Goal: Find specific page/section: Find specific page/section

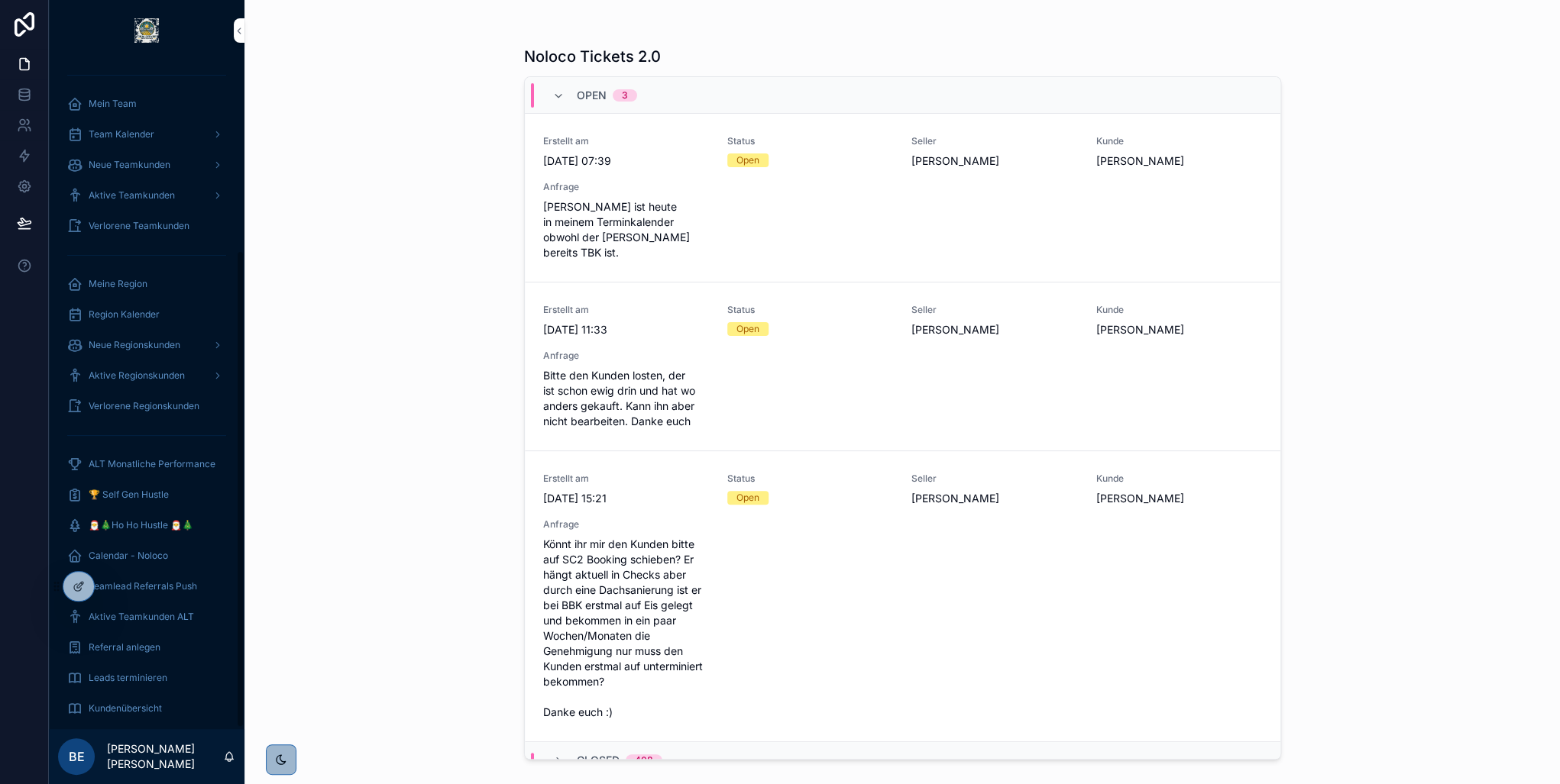
scroll to position [266, 0]
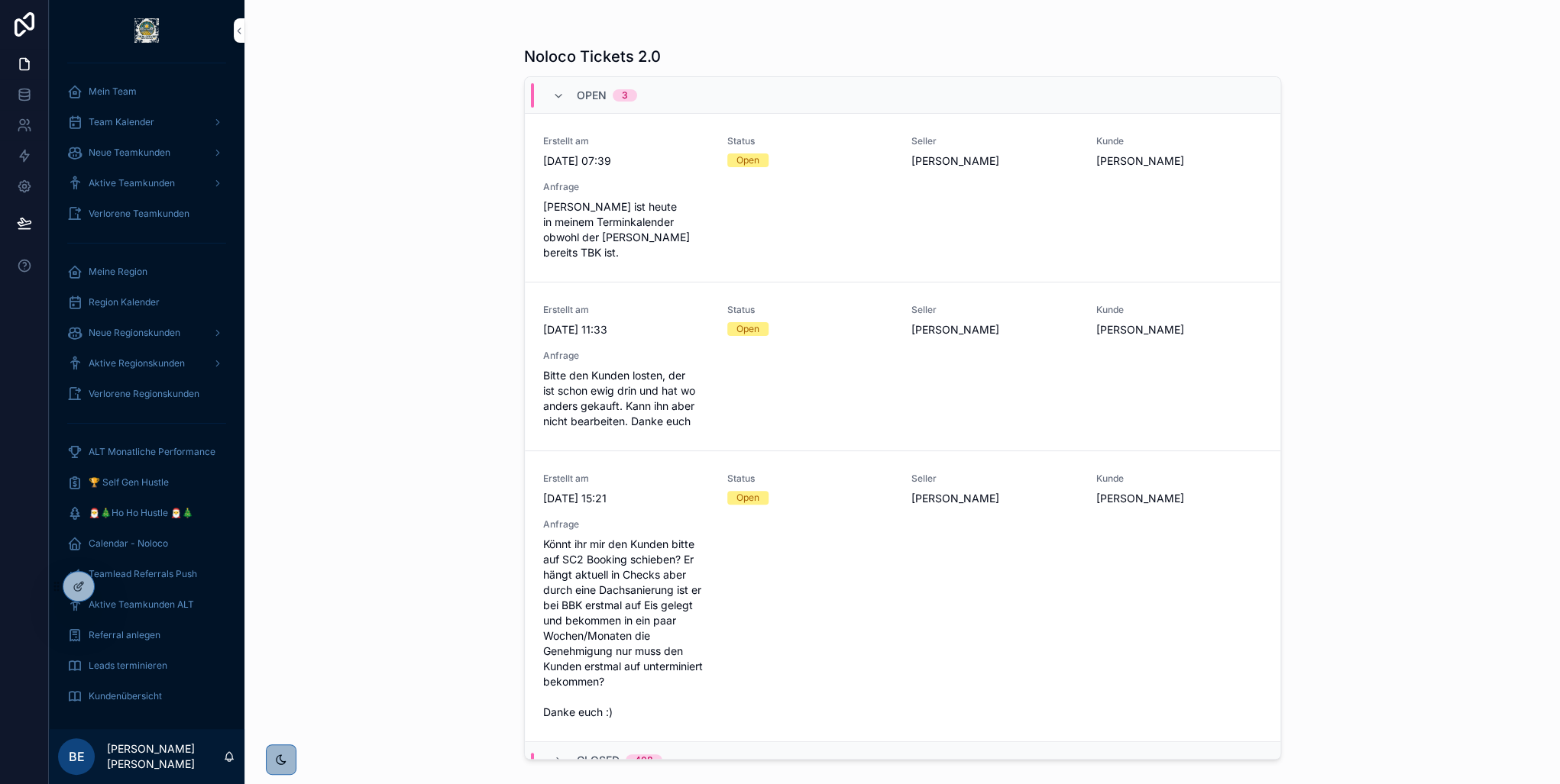
click at [142, 692] on span "Kundenübersicht" at bounding box center [126, 697] width 74 height 13
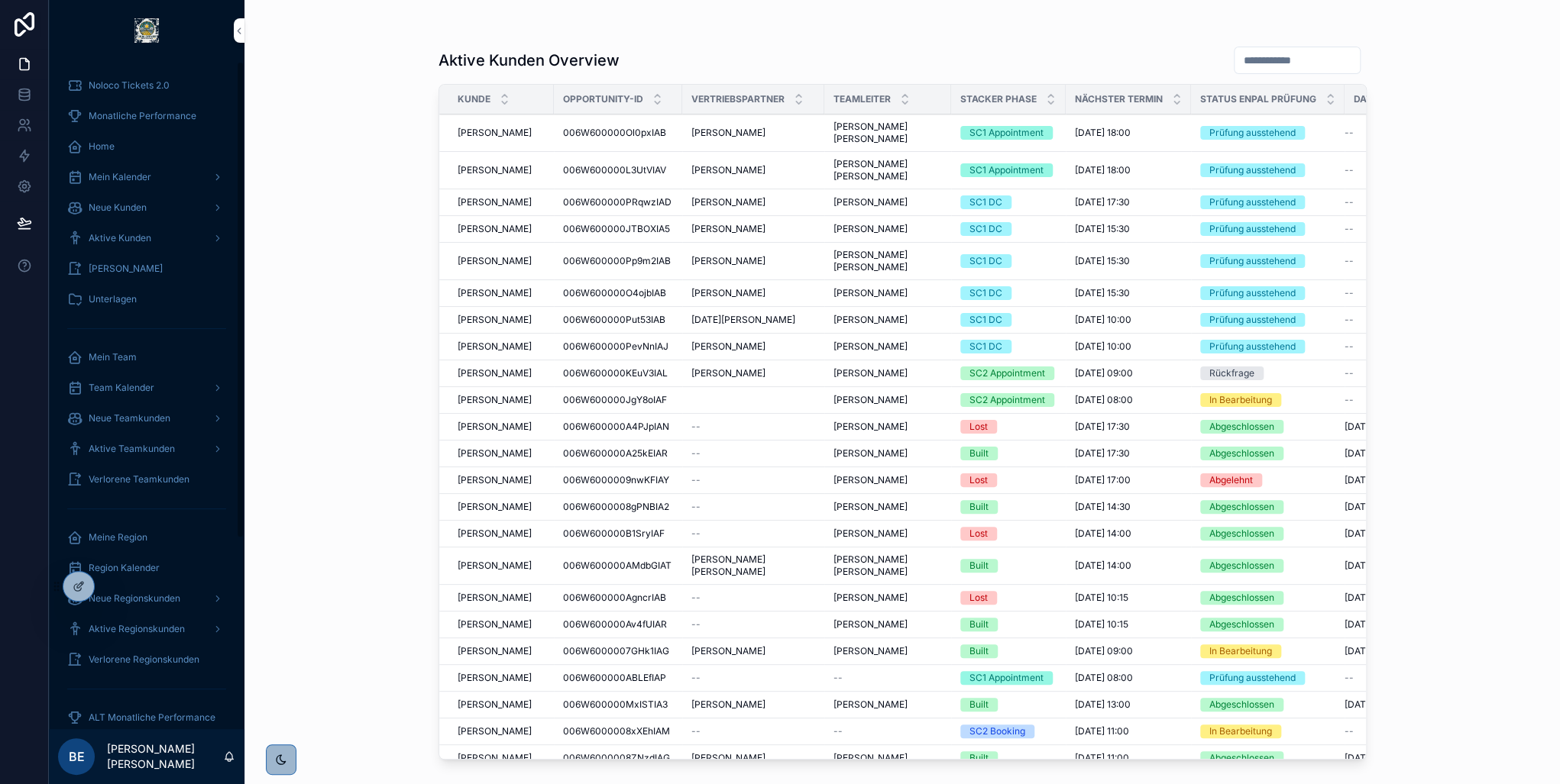
click at [127, 146] on div "Home" at bounding box center [146, 146] width 159 height 24
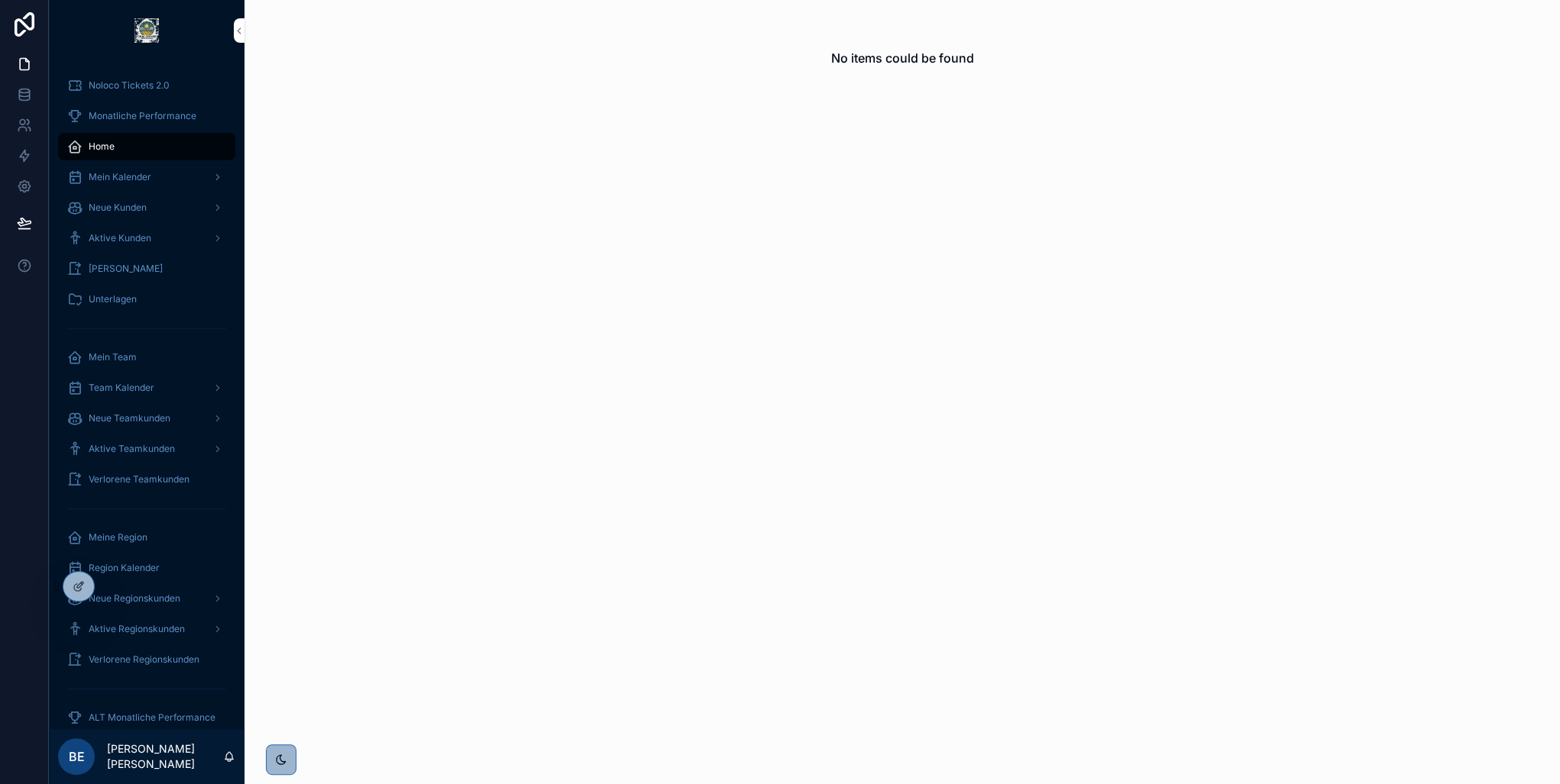
click at [0, 0] on icon at bounding box center [0, 0] width 0 height 0
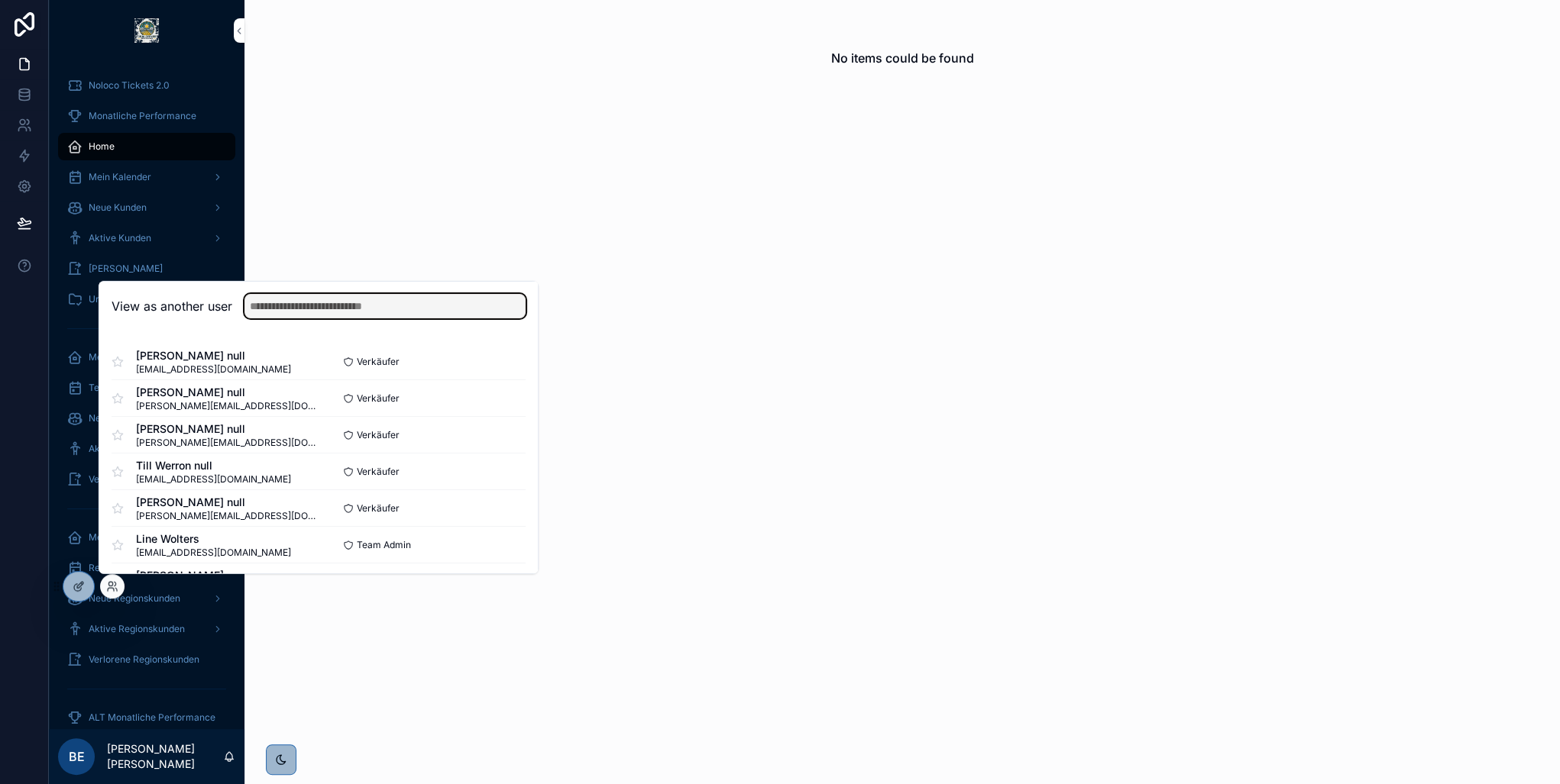
click at [318, 306] on input "text" at bounding box center [384, 306] width 281 height 24
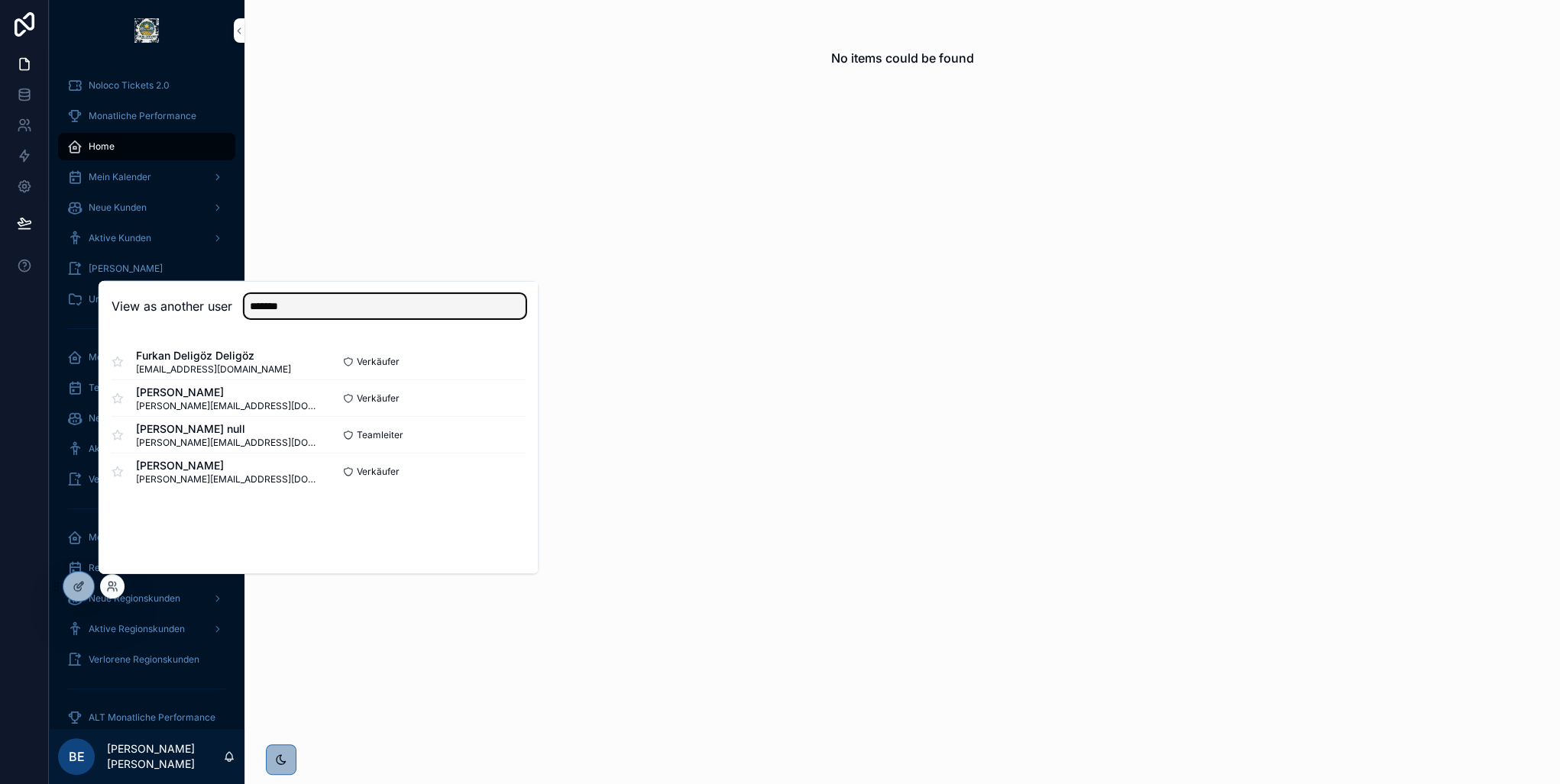
type input "*******"
click at [0, 0] on button "Select" at bounding box center [0, 0] width 0 height 0
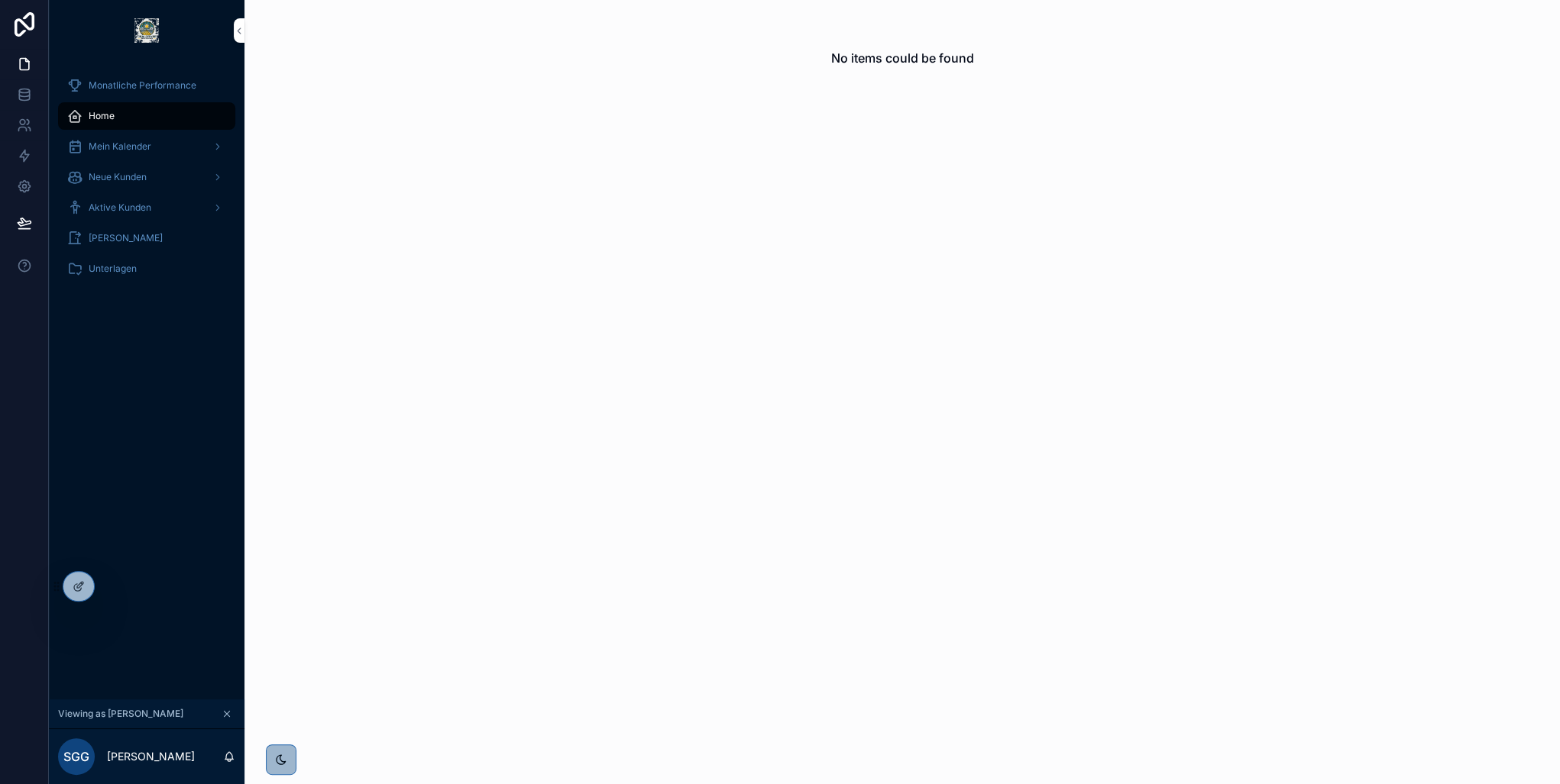
click at [137, 207] on span "Aktive Kunden" at bounding box center [120, 208] width 63 height 13
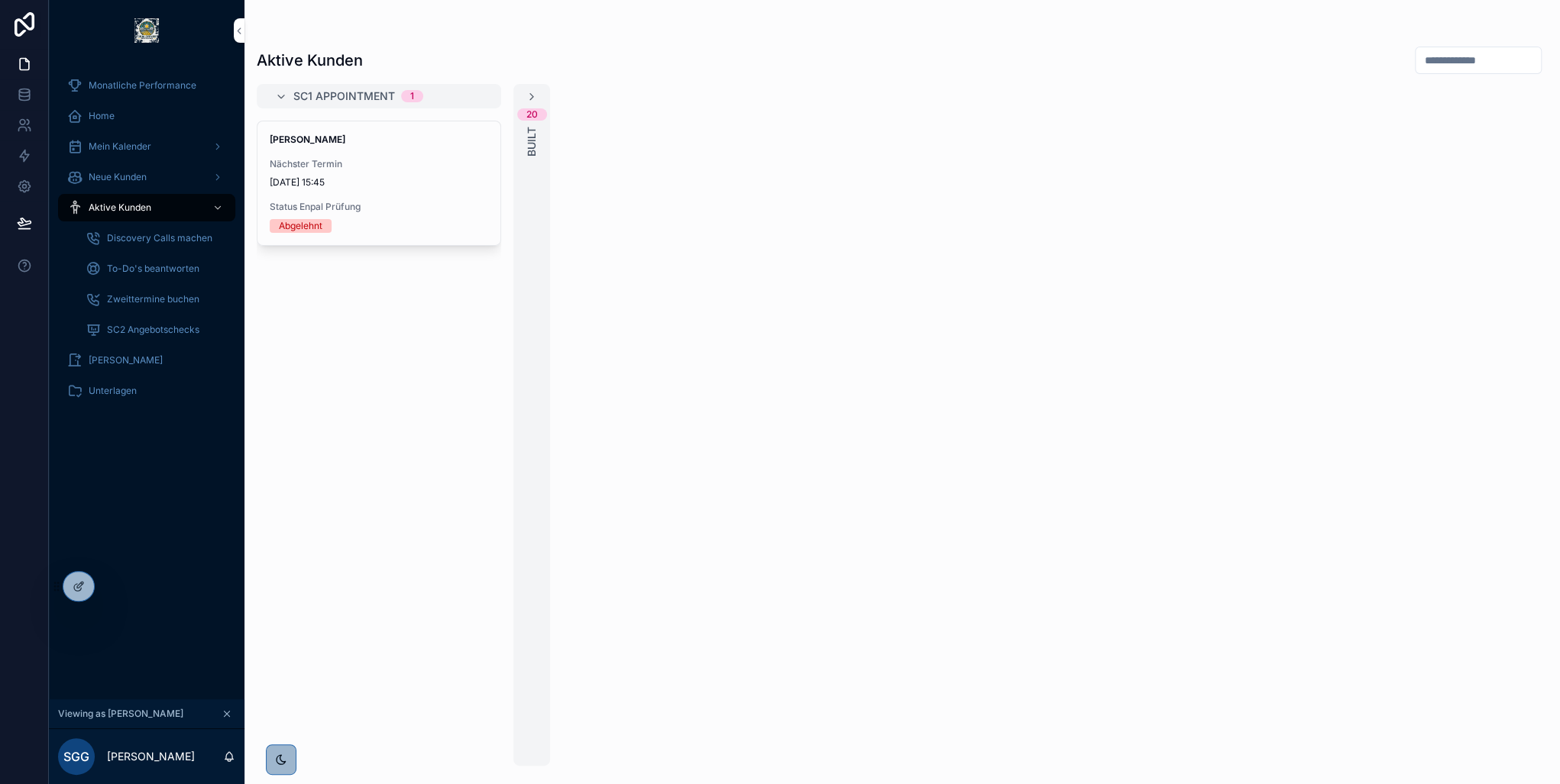
click at [131, 113] on div "Home" at bounding box center [146, 116] width 159 height 24
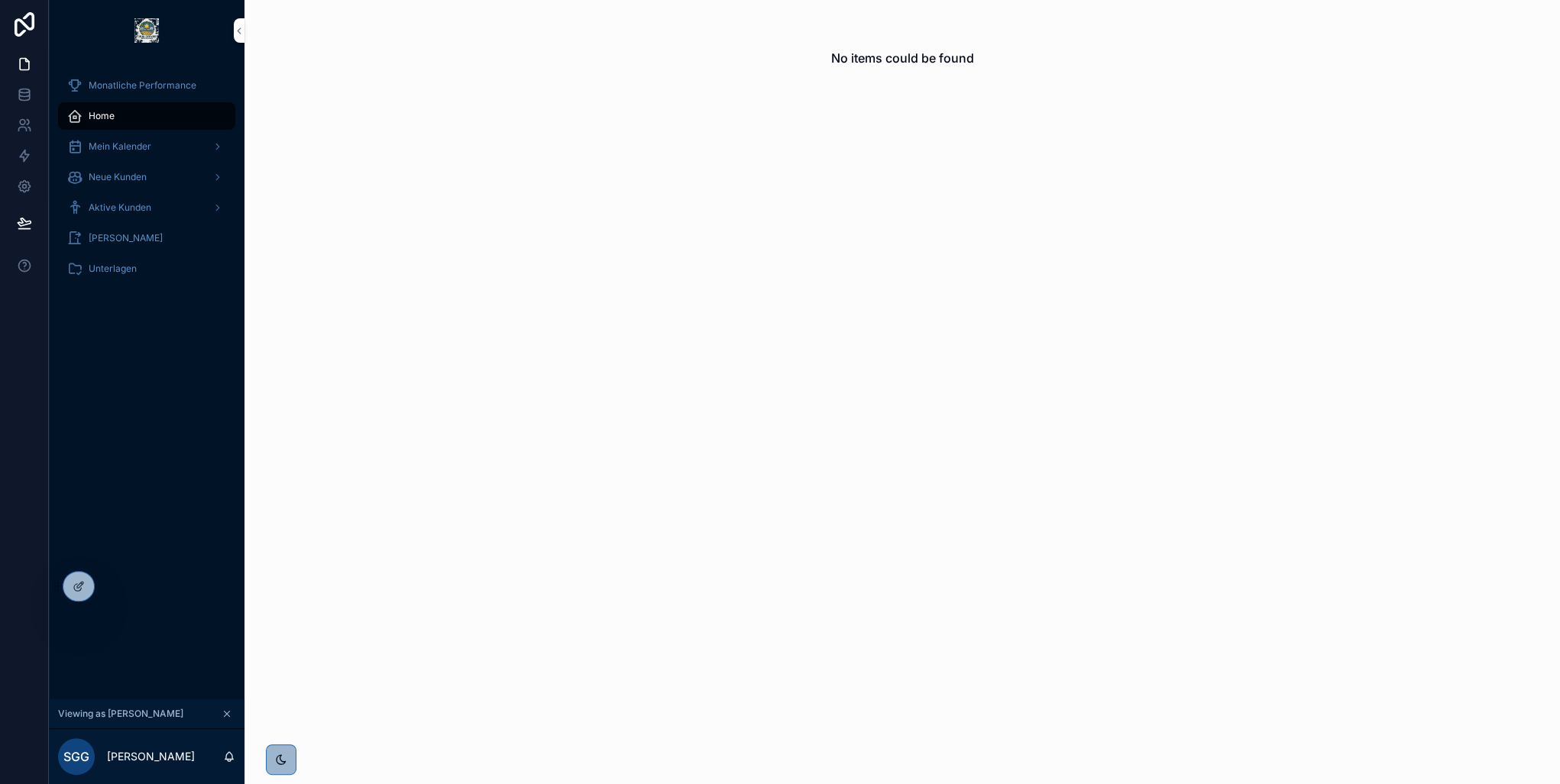
click at [136, 146] on span "Mein Kalender" at bounding box center [120, 147] width 63 height 13
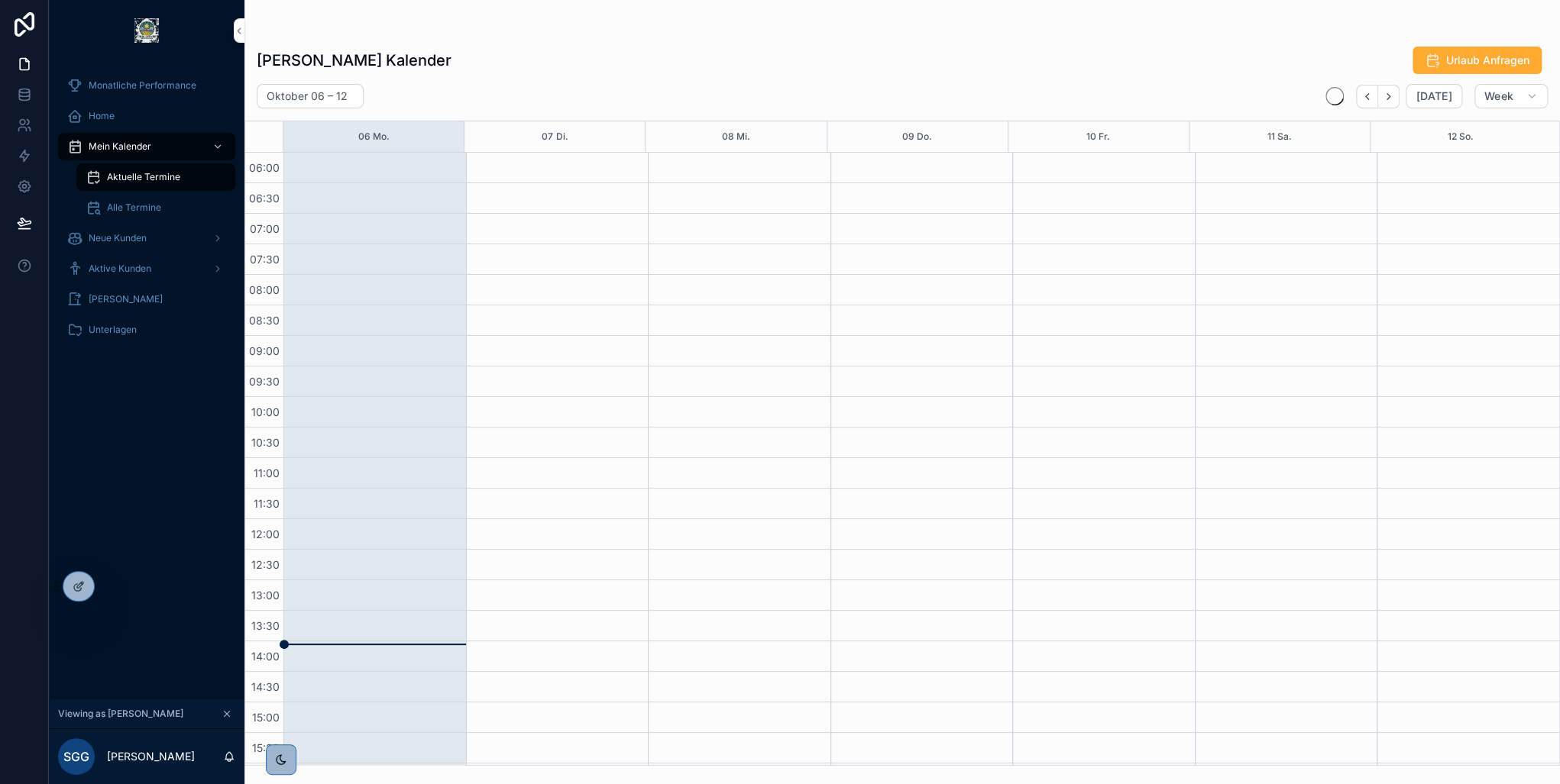
scroll to position [363, 0]
click at [121, 113] on div "Home" at bounding box center [146, 116] width 159 height 24
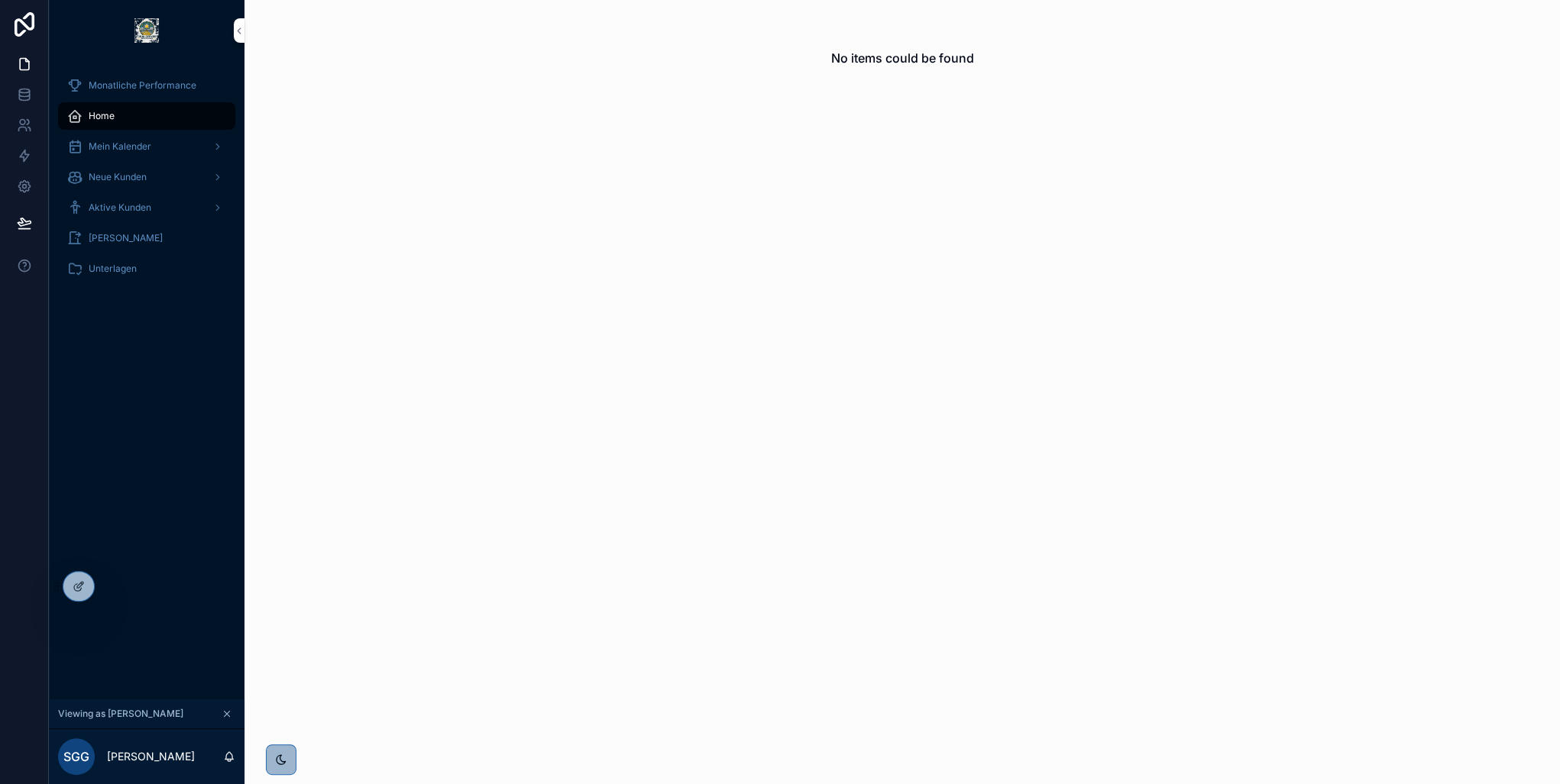
click at [0, 0] on icon at bounding box center [0, 0] width 0 height 0
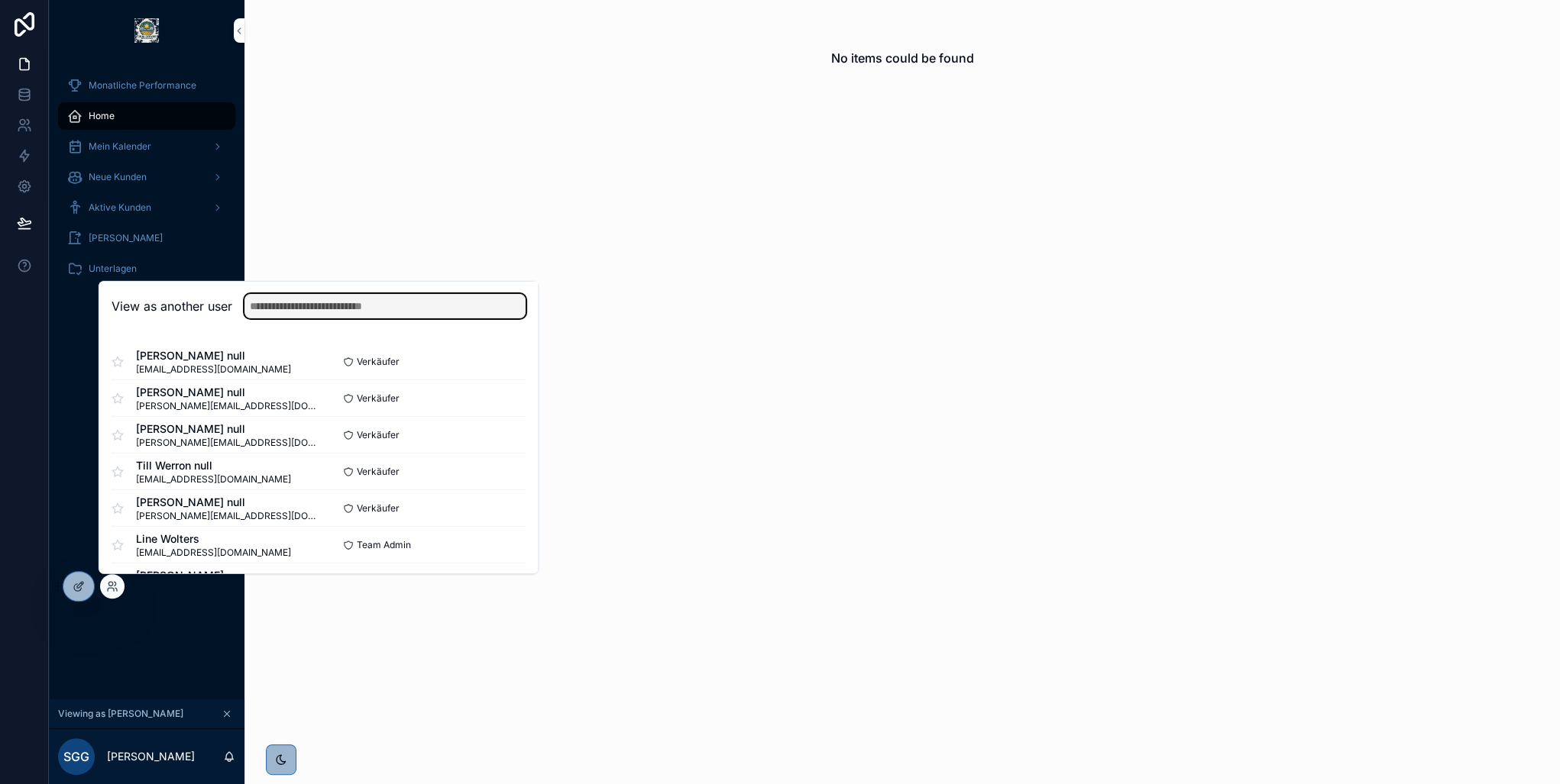
click at [377, 309] on input "text" at bounding box center [384, 306] width 281 height 24
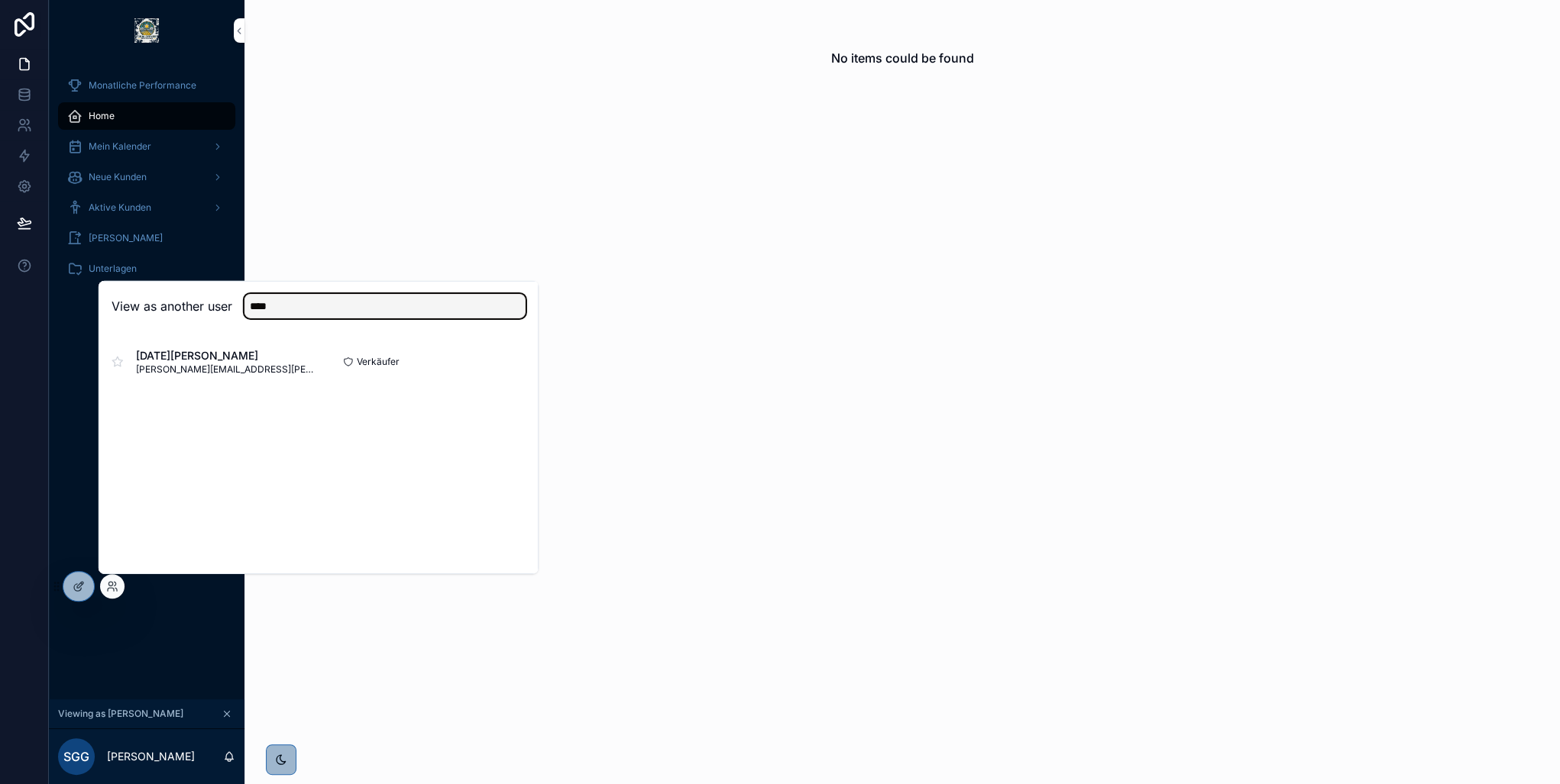
type input "****"
click at [0, 0] on button "Select" at bounding box center [0, 0] width 0 height 0
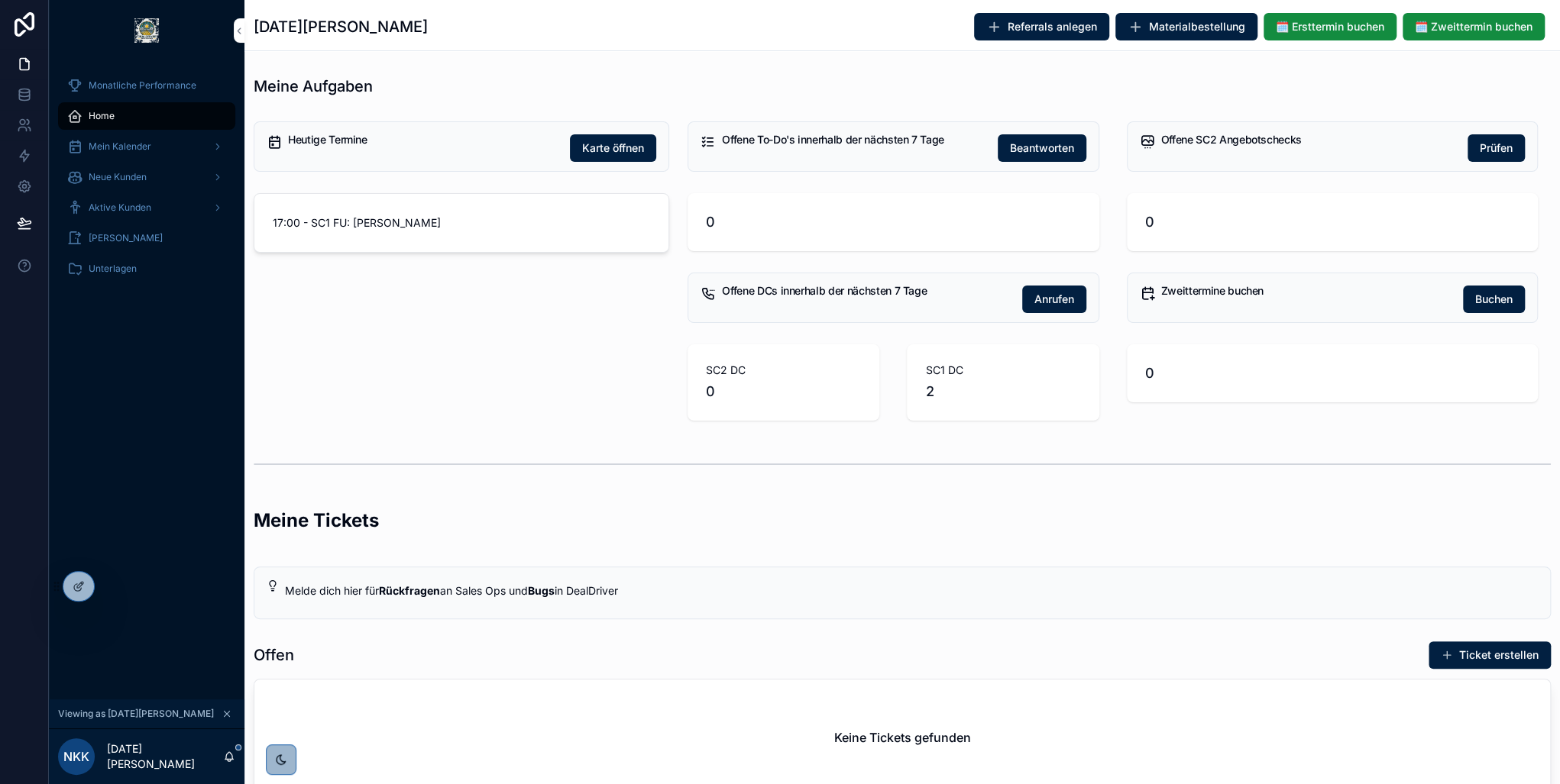
click at [1171, 30] on span "Materialbestellung" at bounding box center [1196, 26] width 96 height 15
